Goal: Information Seeking & Learning: Check status

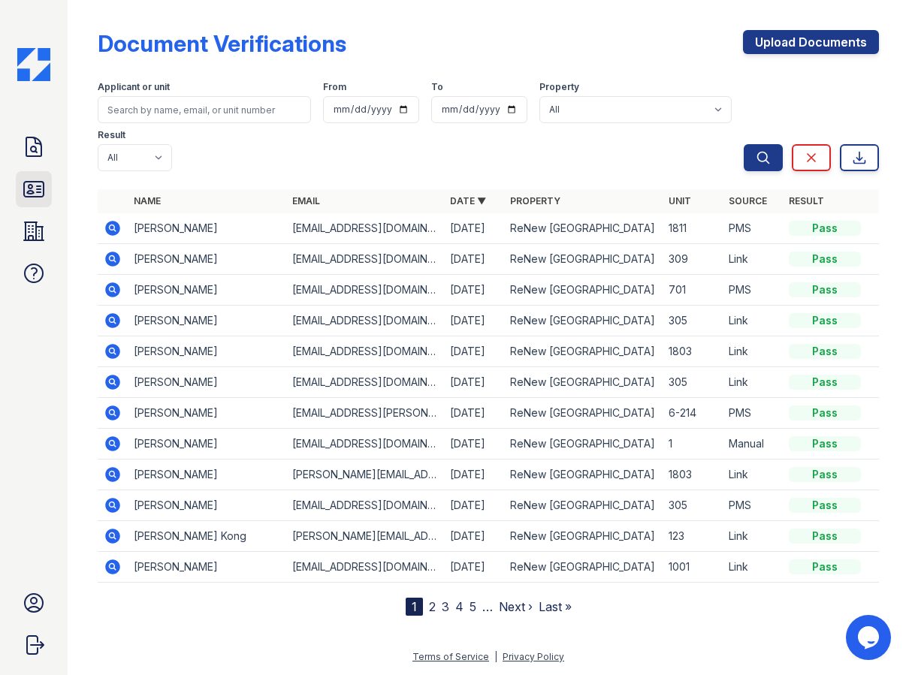
click at [29, 196] on icon at bounding box center [34, 189] width 20 height 15
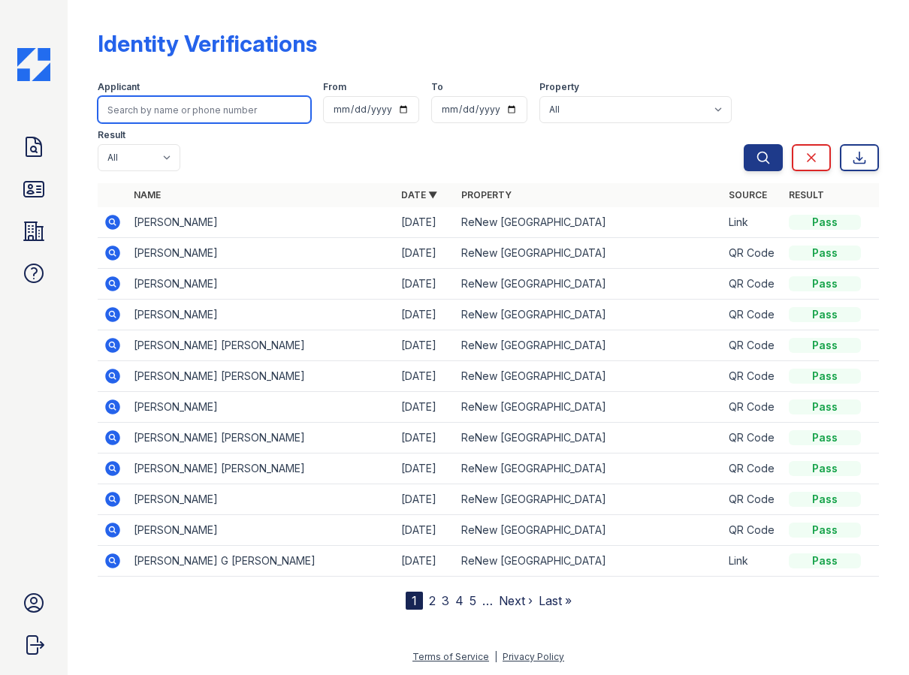
click at [267, 105] on input "search" at bounding box center [204, 109] width 213 height 27
type input "nazar"
click at [743, 144] on button "Search" at bounding box center [762, 157] width 39 height 27
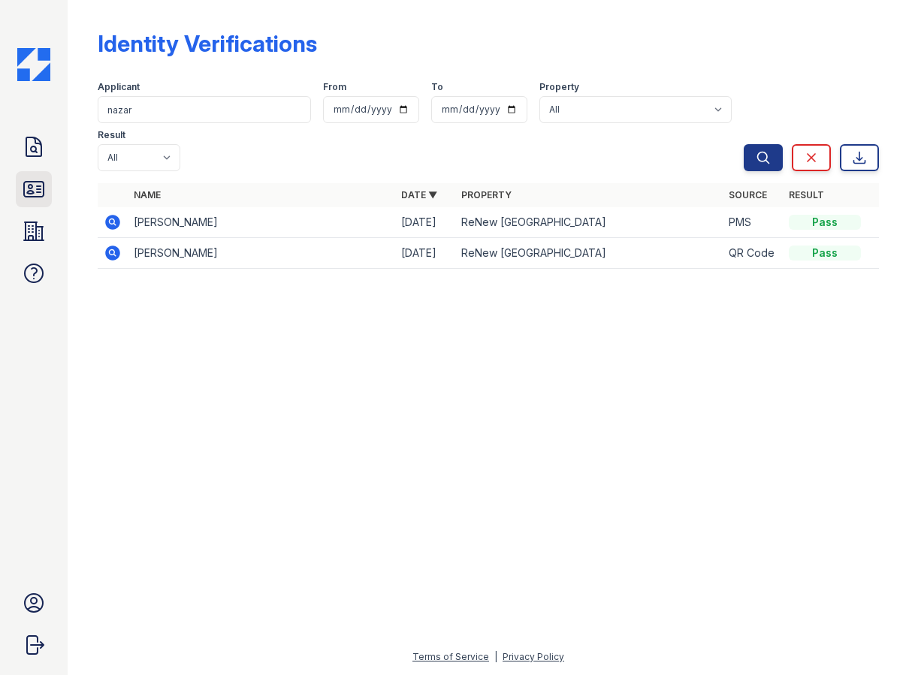
click at [35, 193] on icon at bounding box center [34, 189] width 24 height 24
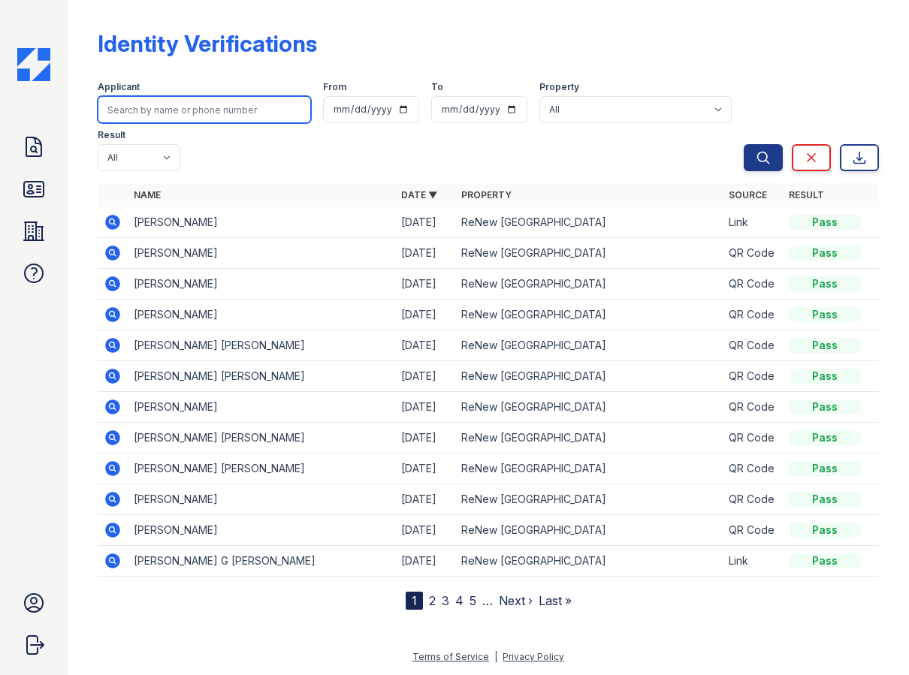
click at [207, 120] on input "search" at bounding box center [204, 109] width 213 height 27
type input "inesa"
click at [743, 144] on button "Search" at bounding box center [762, 157] width 39 height 27
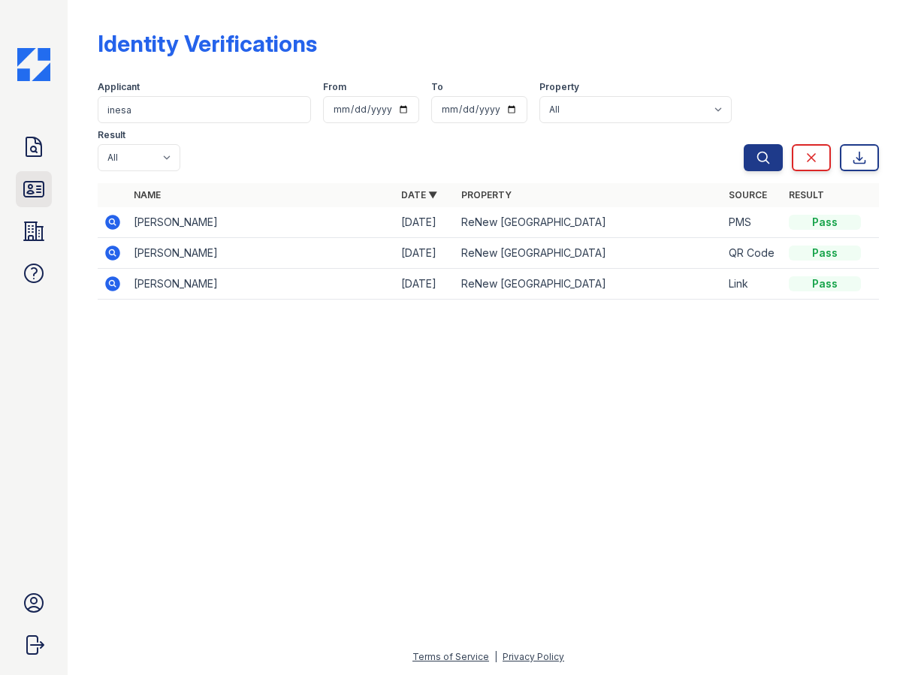
click at [29, 197] on icon at bounding box center [34, 189] width 20 height 15
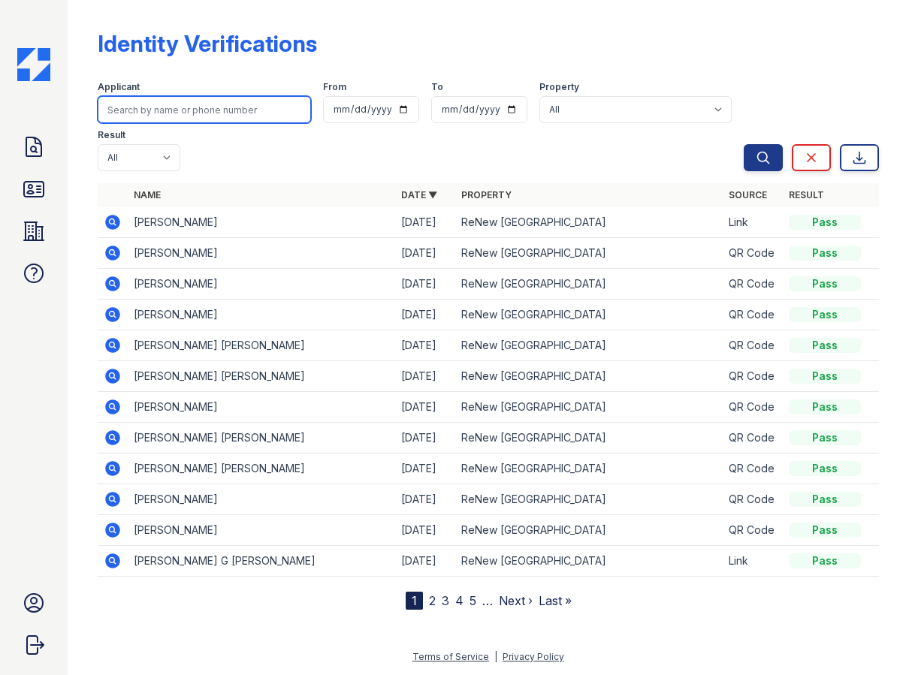
click at [171, 110] on input "search" at bounding box center [204, 109] width 213 height 27
drag, startPoint x: 237, startPoint y: 126, endPoint x: 228, endPoint y: 111, distance: 17.5
click at [236, 126] on div "Applicant From To Property All ReNew Wheaton Center Result All Pass Fail Cautio…" at bounding box center [421, 123] width 646 height 96
click at [228, 111] on input "search" at bounding box center [204, 109] width 213 height 27
type input "nazar"
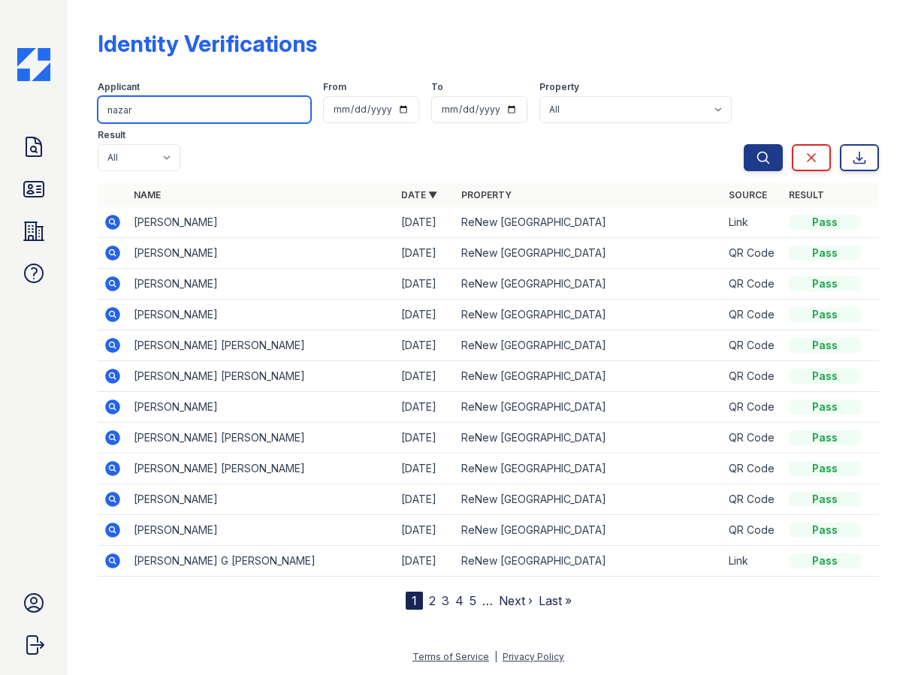
click at [743, 144] on button "Search" at bounding box center [762, 157] width 39 height 27
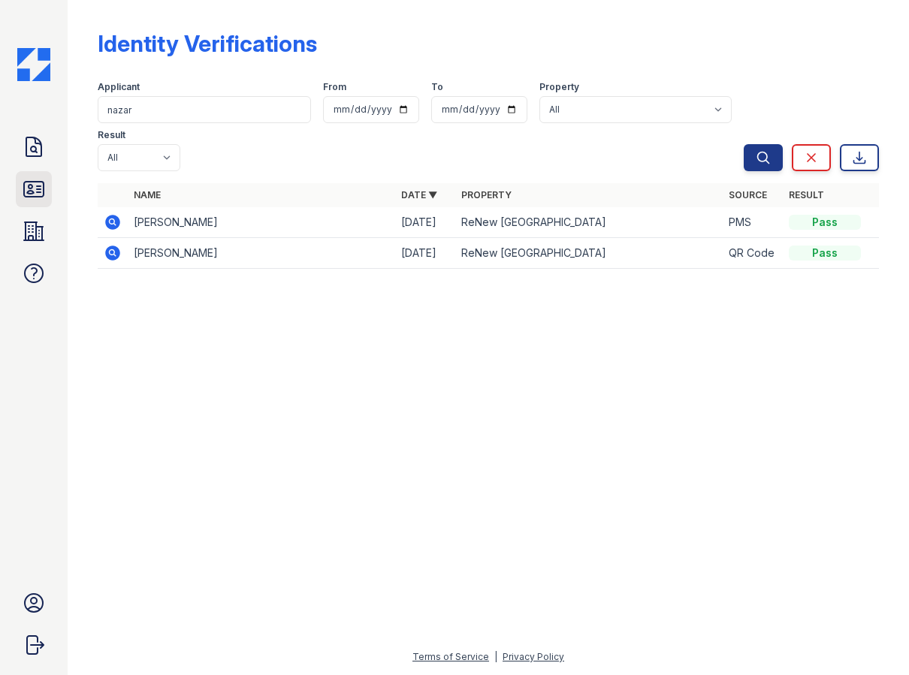
click at [29, 187] on icon at bounding box center [34, 189] width 24 height 24
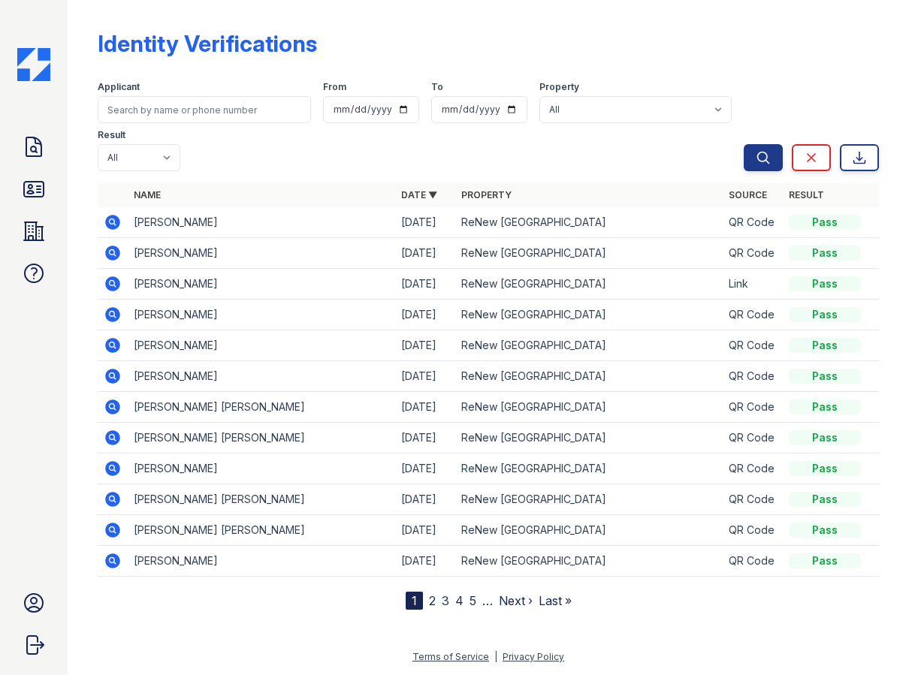
click at [107, 223] on icon at bounding box center [112, 222] width 15 height 15
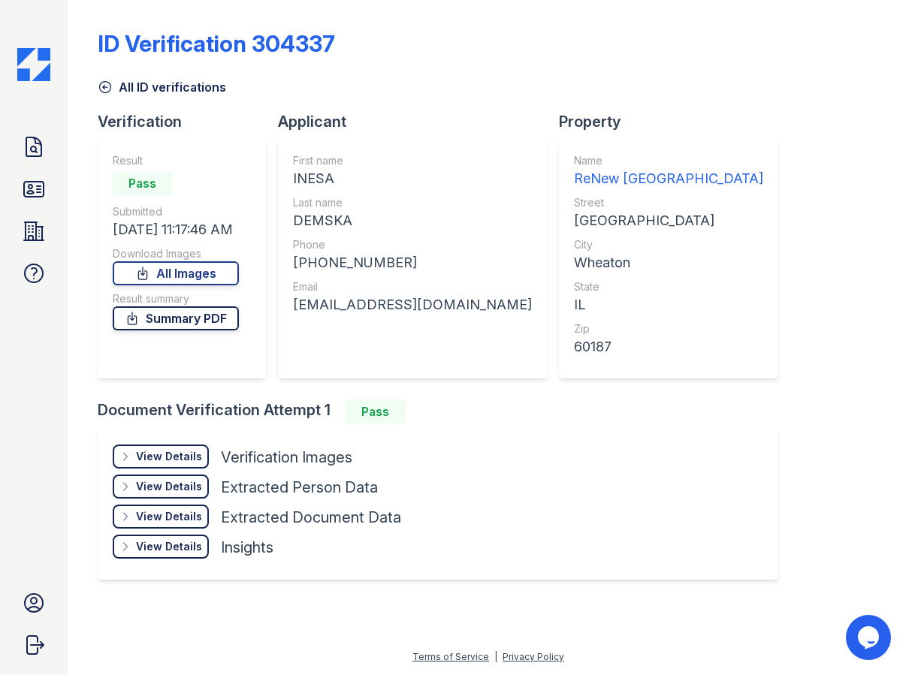
click at [167, 324] on link "Summary PDF" at bounding box center [176, 318] width 126 height 24
